Goal: Task Accomplishment & Management: Manage account settings

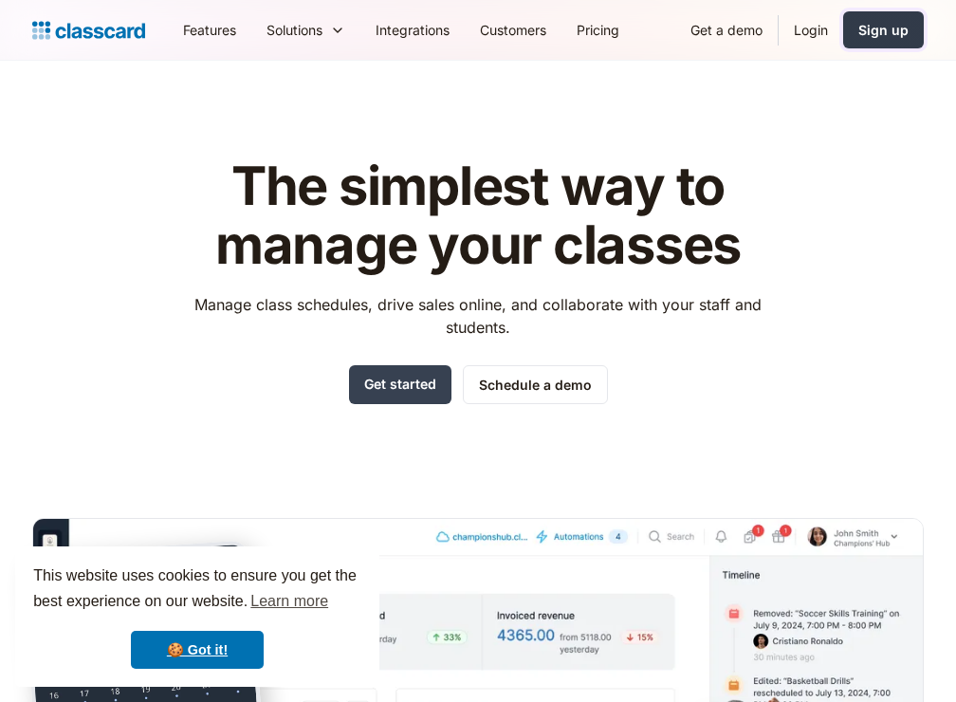
click at [884, 32] on div "Sign up" at bounding box center [884, 30] width 50 height 20
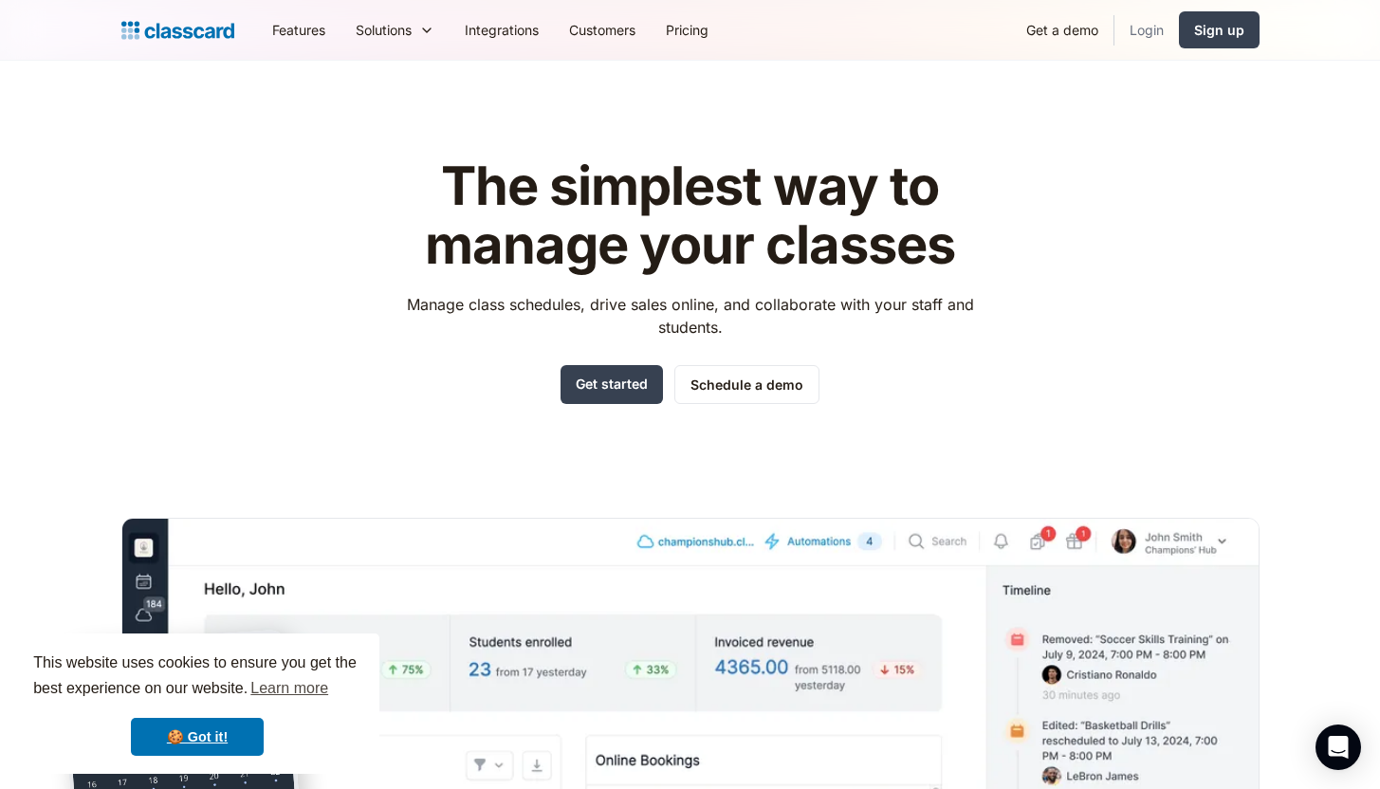
click at [1149, 32] on link "Login" at bounding box center [1147, 30] width 65 height 43
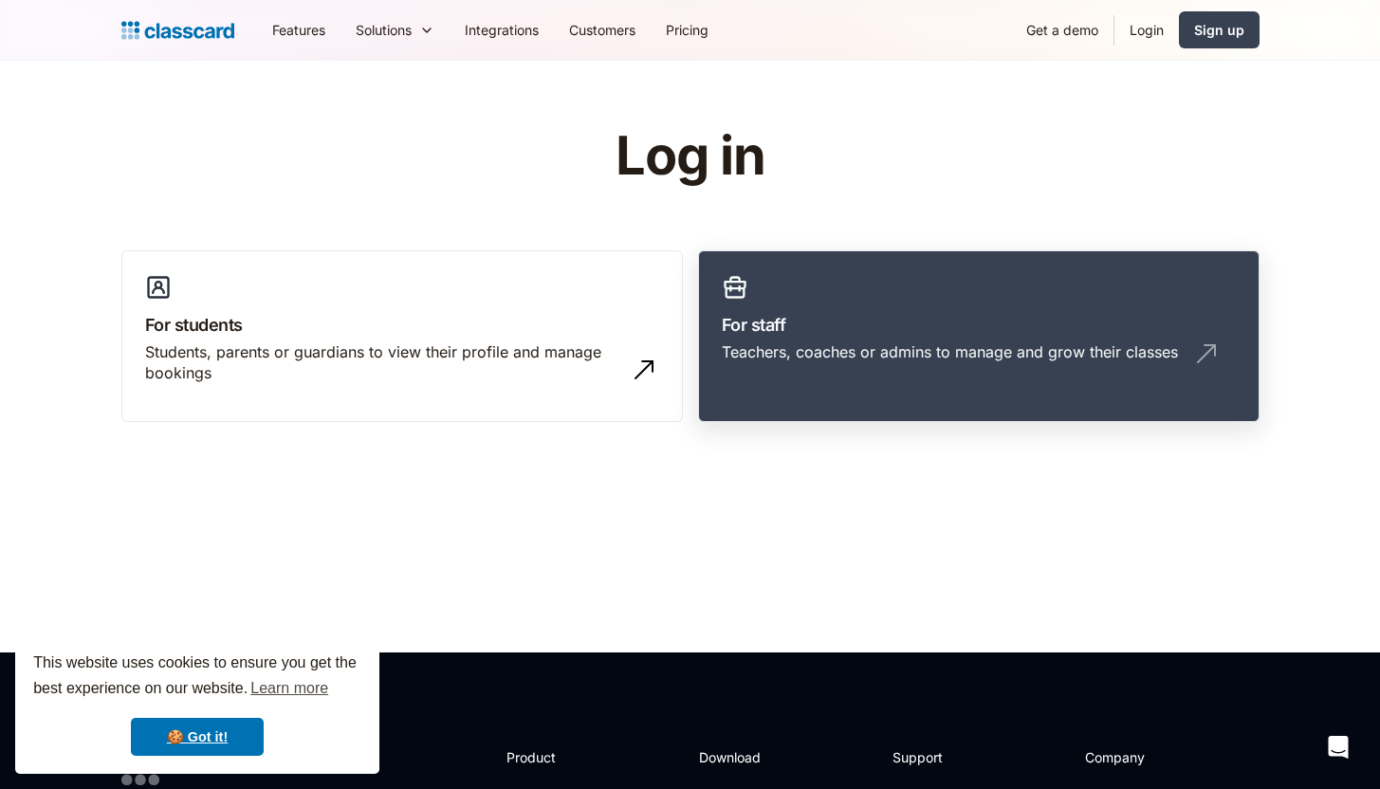
click at [801, 360] on div "Teachers, coaches or admins to manage and grow their classes" at bounding box center [950, 352] width 456 height 21
